Goal: Transaction & Acquisition: Purchase product/service

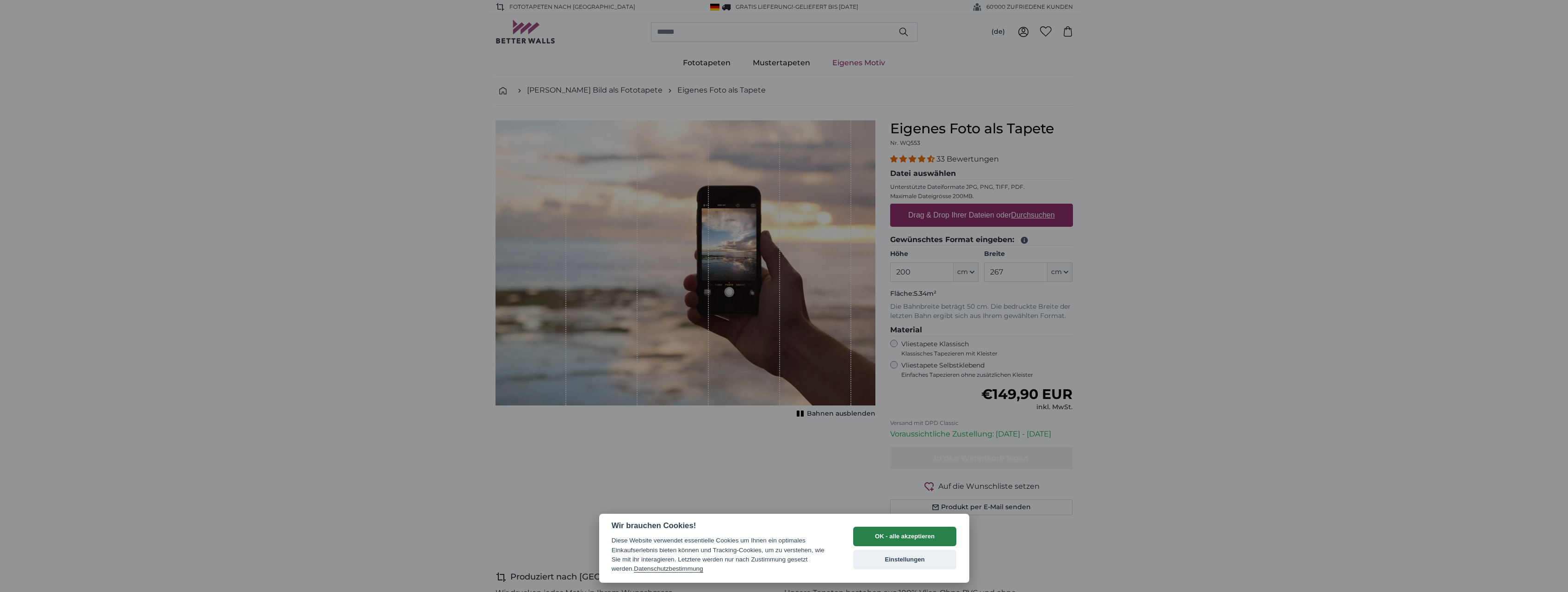
click at [915, 532] on button "OK - alle akzeptieren" at bounding box center [904, 536] width 104 height 19
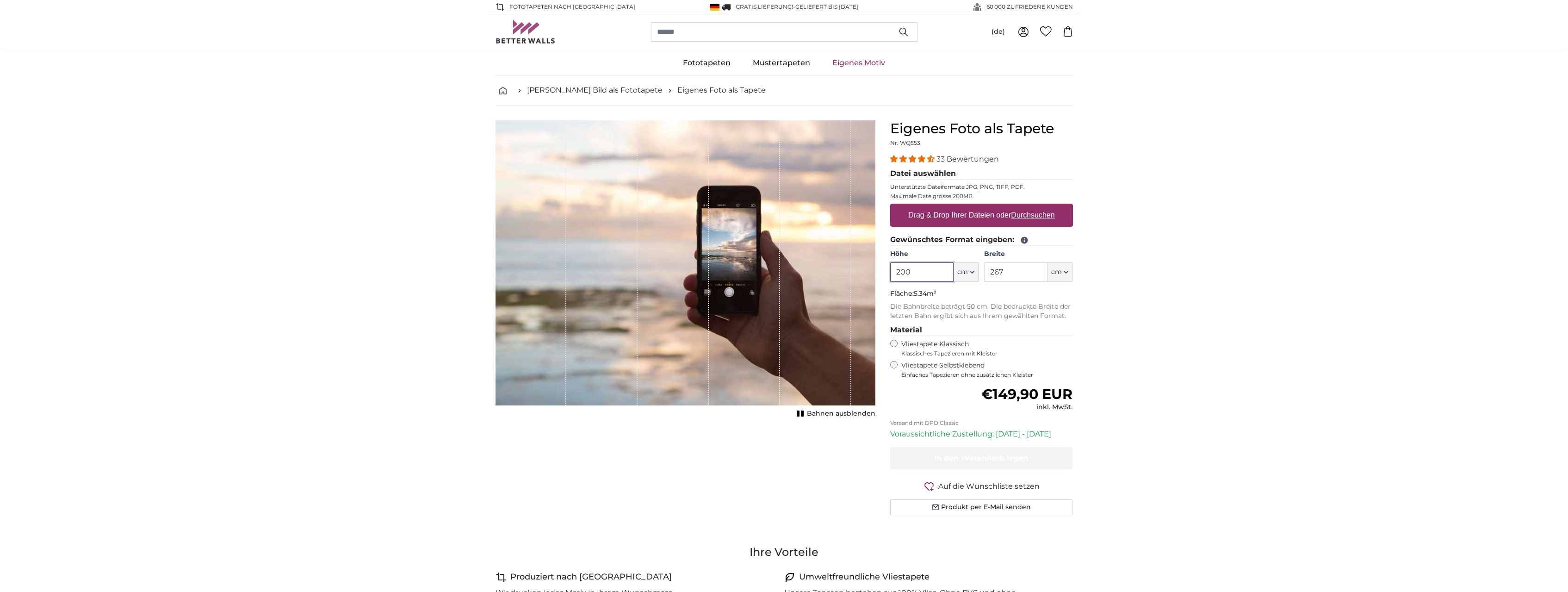
drag, startPoint x: 927, startPoint y: 271, endPoint x: 871, endPoint y: 262, distance: 56.7
click at [890, 262] on input "200" at bounding box center [922, 272] width 64 height 19
type input "300"
drag, startPoint x: 1037, startPoint y: 272, endPoint x: 973, endPoint y: 270, distance: 64.0
click at [984, 270] on input "267" at bounding box center [1015, 272] width 64 height 19
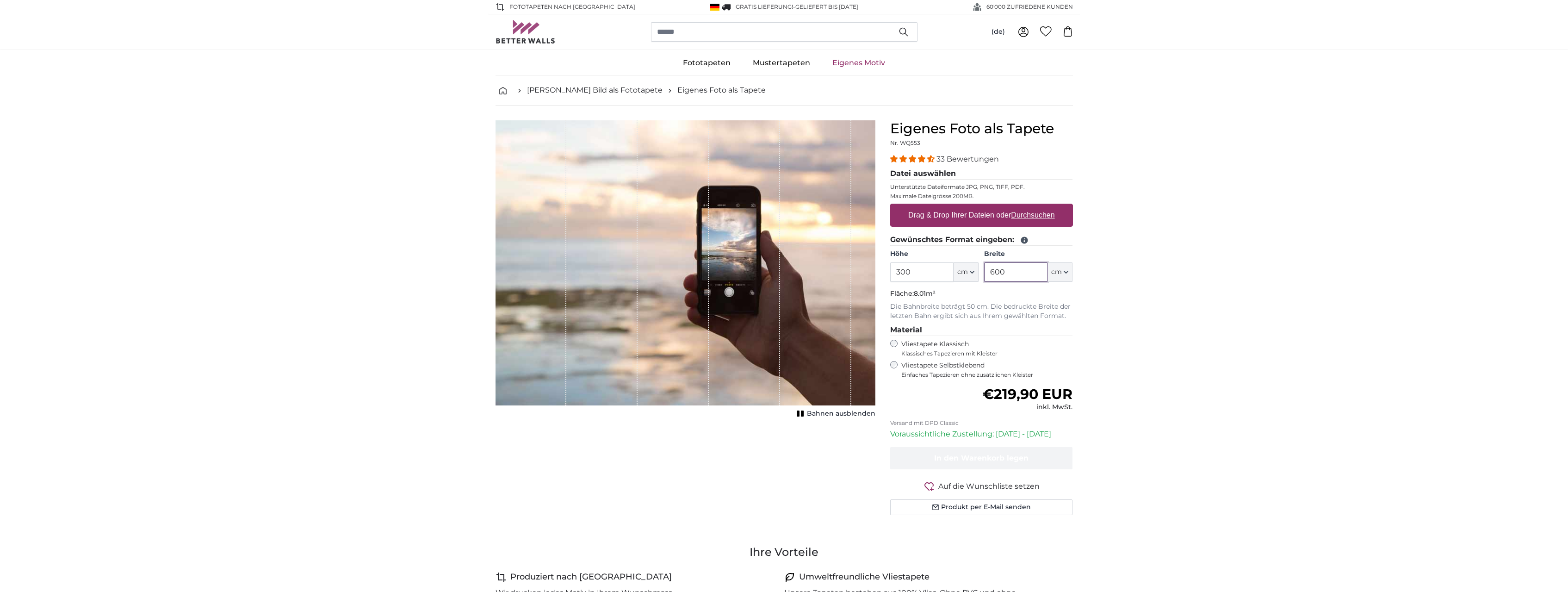
type input "600"
